Goal: Task Accomplishment & Management: Manage account settings

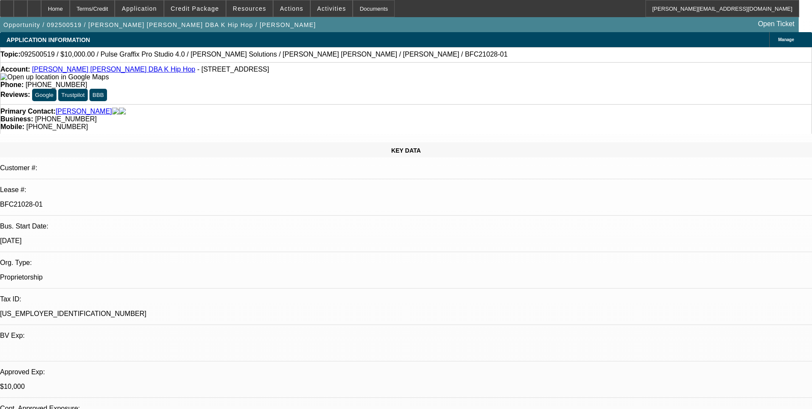
select select "0"
select select "2"
select select "0.1"
select select "4"
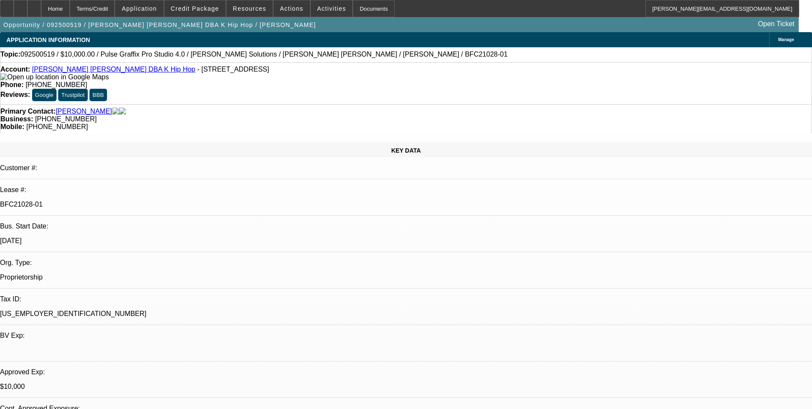
select select "0"
select select "2"
select select "0"
select select "6"
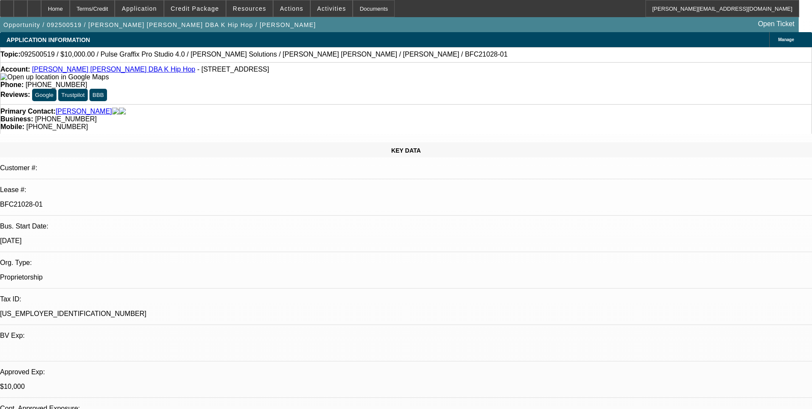
select select "0"
select select "2"
select select "0.1"
select select "4"
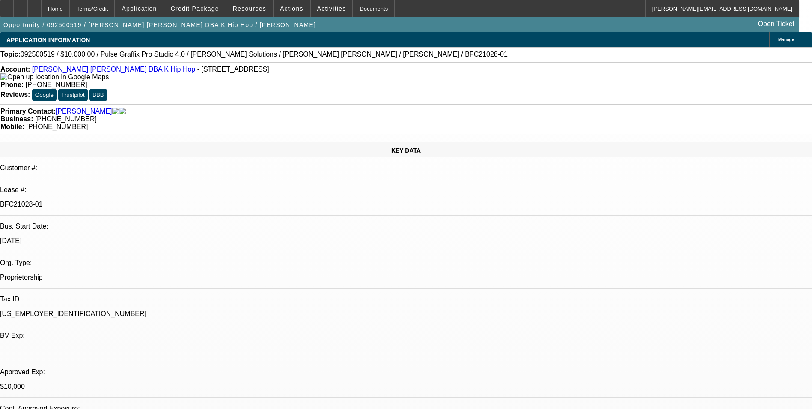
select select "0"
select select "2"
select select "0"
select select "6"
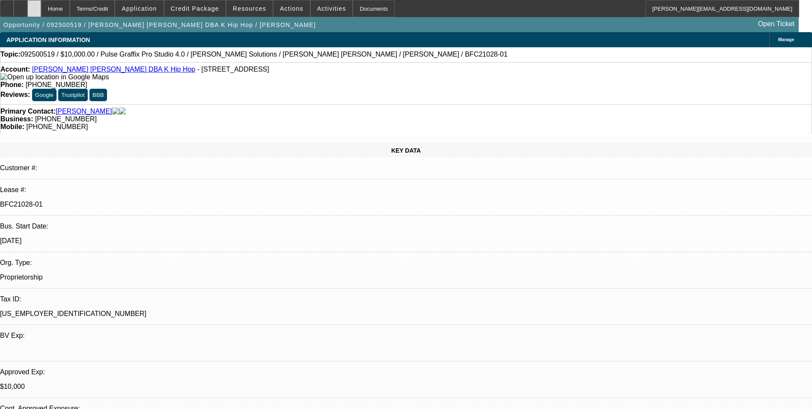
click at [41, 12] on div at bounding box center [34, 8] width 14 height 17
select select "0"
select select "2"
select select "0.1"
select select "0"
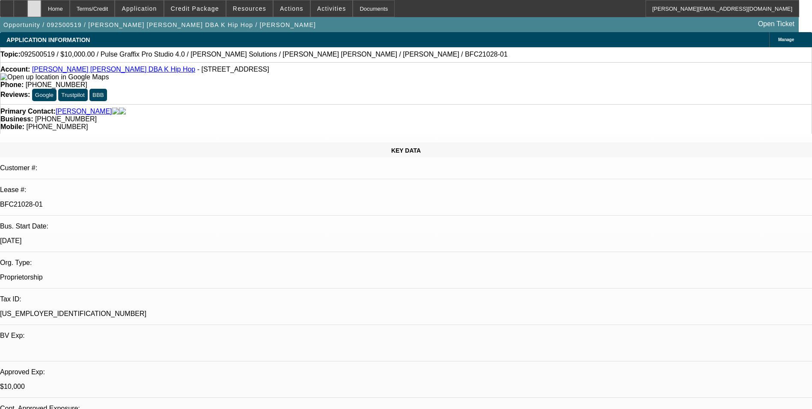
select select "2"
select select "0"
select select "2"
select select "0.1"
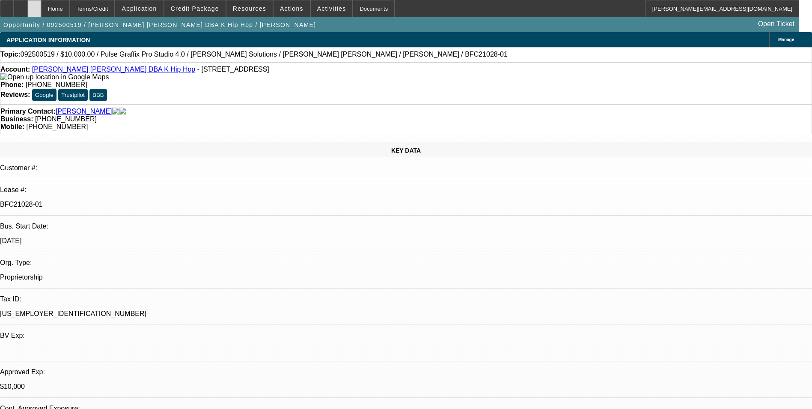
select select "0"
select select "2"
select select "0"
select select "1"
select select "2"
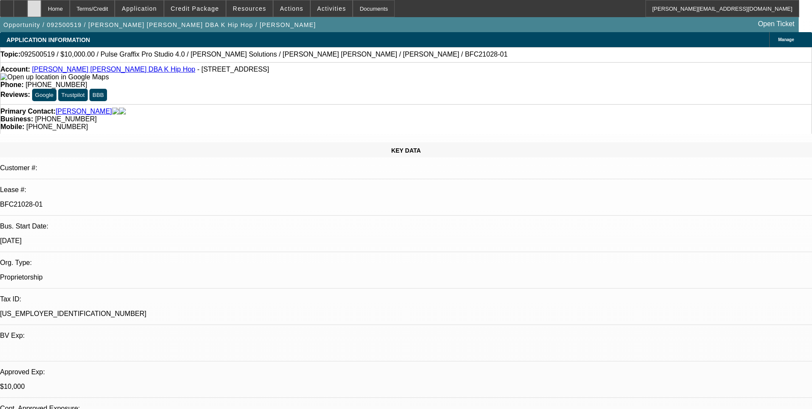
select select "4"
select select "1"
select select "2"
select select "6"
select select "1"
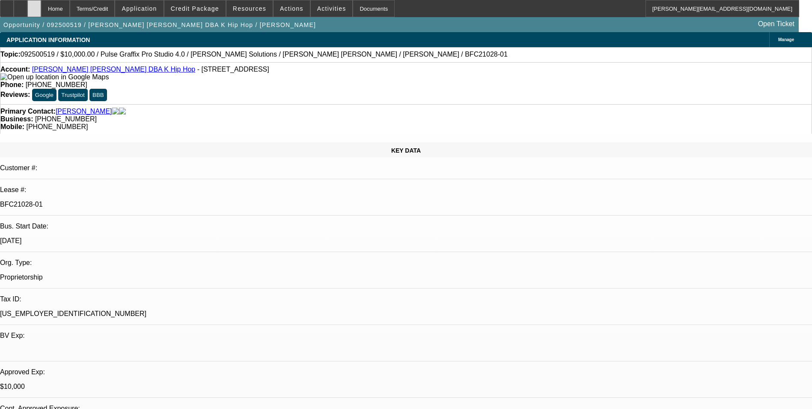
select select "2"
select select "4"
select select "1"
select select "2"
select select "6"
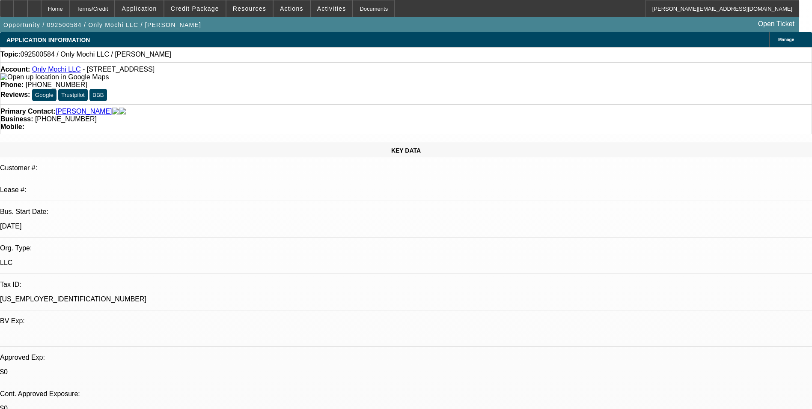
select select "0"
select select "2"
select select "0.1"
select select "4"
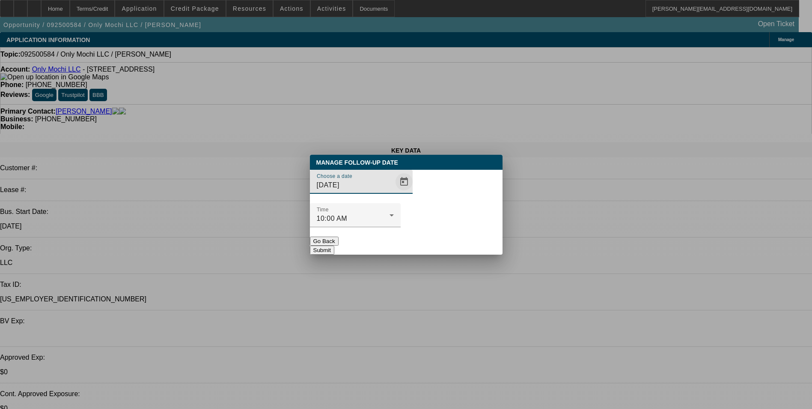
click at [394, 192] on span "Open calendar" at bounding box center [404, 181] width 21 height 21
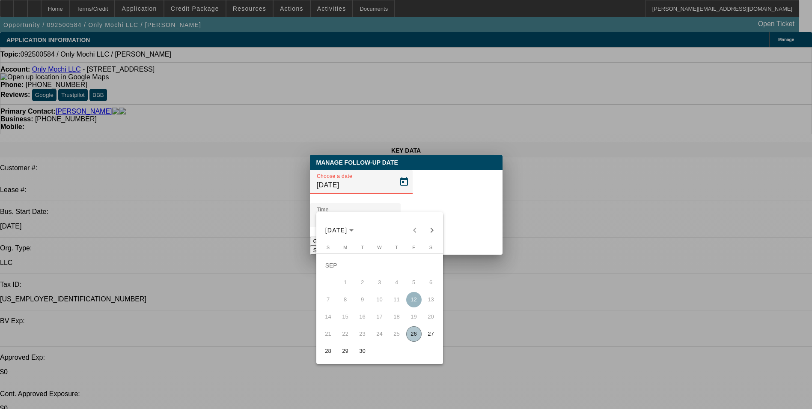
drag, startPoint x: 415, startPoint y: 337, endPoint x: 442, endPoint y: 282, distance: 61.7
click at [415, 337] on span "26" at bounding box center [413, 333] width 15 height 15
type input "9/26/2025"
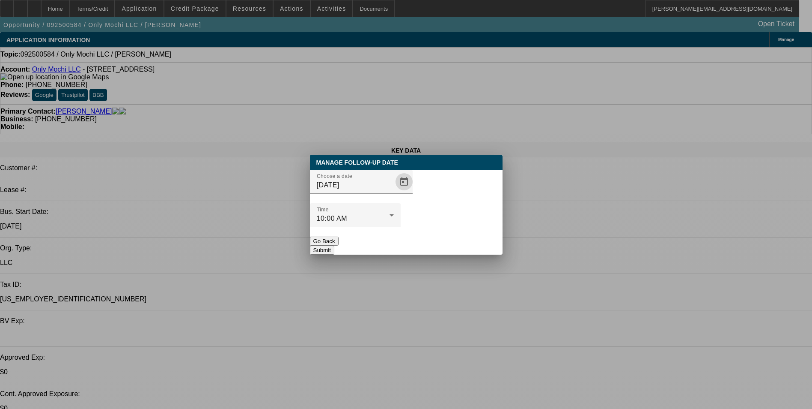
click at [334, 245] on button "Submit" at bounding box center [322, 249] width 24 height 9
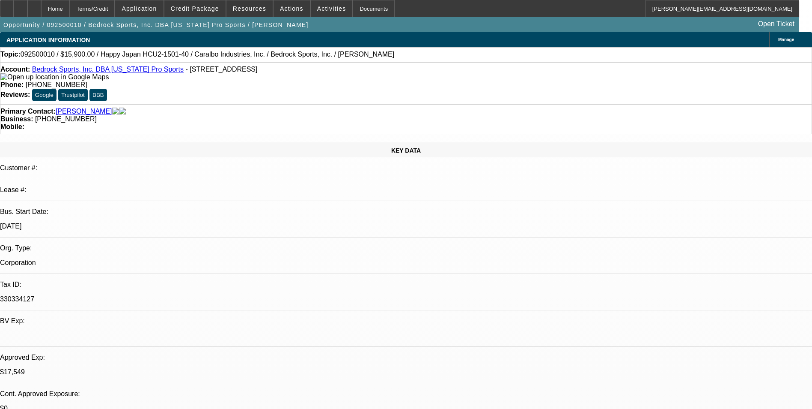
select select "0"
select select "0.1"
select select "4"
select select "0"
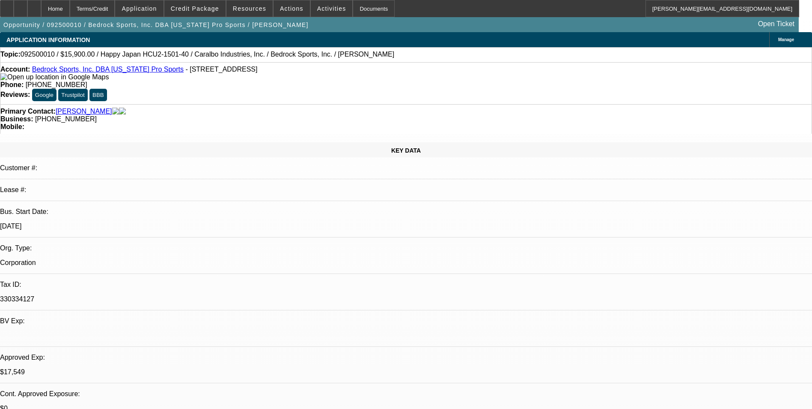
select select "2"
select select "0.1"
select select "4"
select select "0"
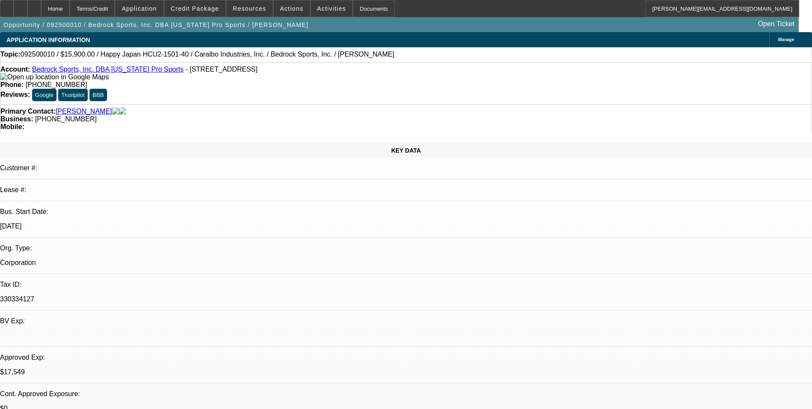
select select "2"
select select "0.1"
select select "4"
select select "0"
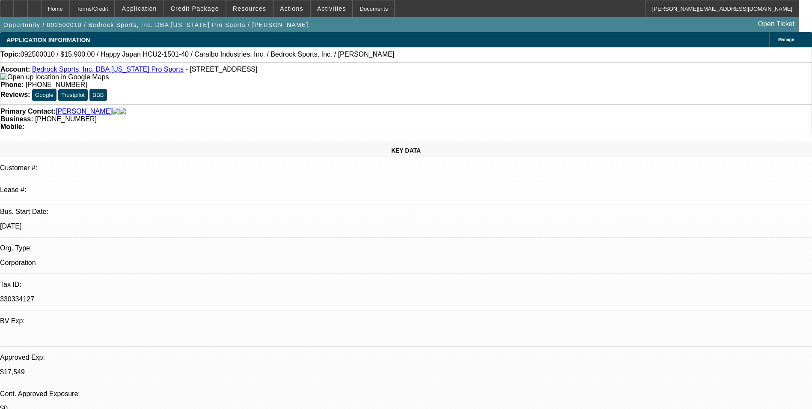
select select "0"
select select "0.1"
select select "4"
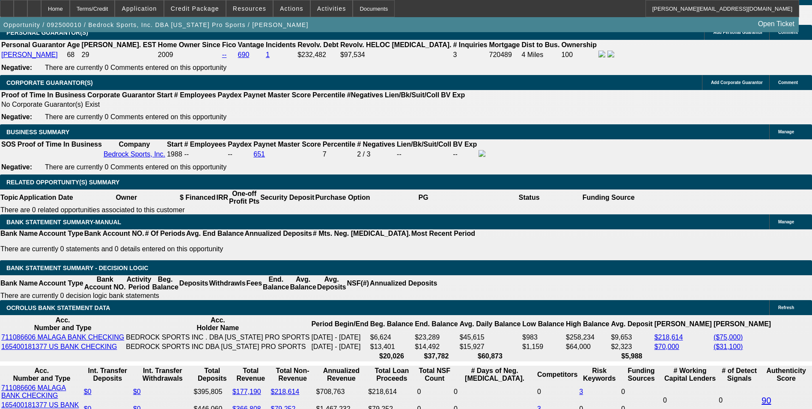
scroll to position [1242, 0]
